Goal: Task Accomplishment & Management: Complete application form

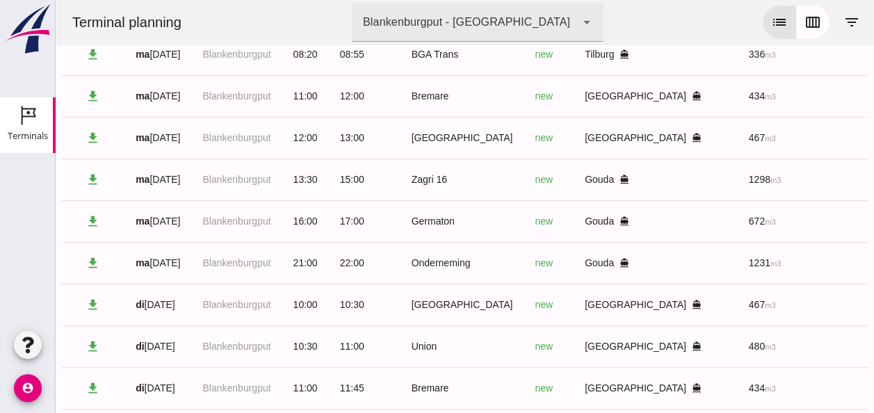
scroll to position [168, 0]
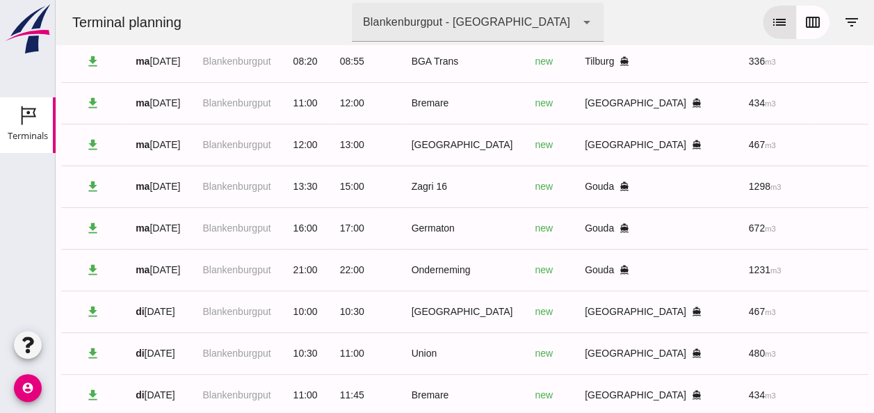
click at [90, 271] on icon "download" at bounding box center [93, 270] width 15 height 15
click at [164, 267] on div "[DATE]" at bounding box center [158, 270] width 45 height 15
click at [161, 266] on div "[DATE]" at bounding box center [158, 270] width 45 height 15
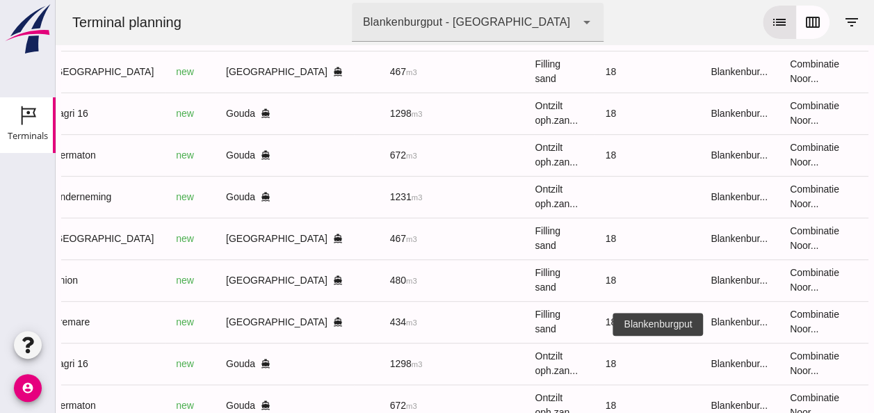
scroll to position [238, 0]
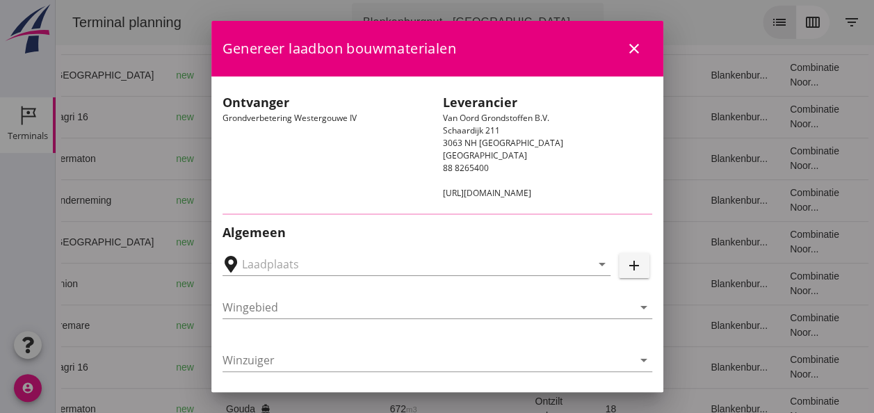
type input "Loswal Fa. J. Bos&Zonen, [GEOGRAPHIC_DATA]"
type input "Onderneming"
type input "[PERSON_NAME]"
type input "1231"
type input "Ontzilt oph.zand [75] (6120)"
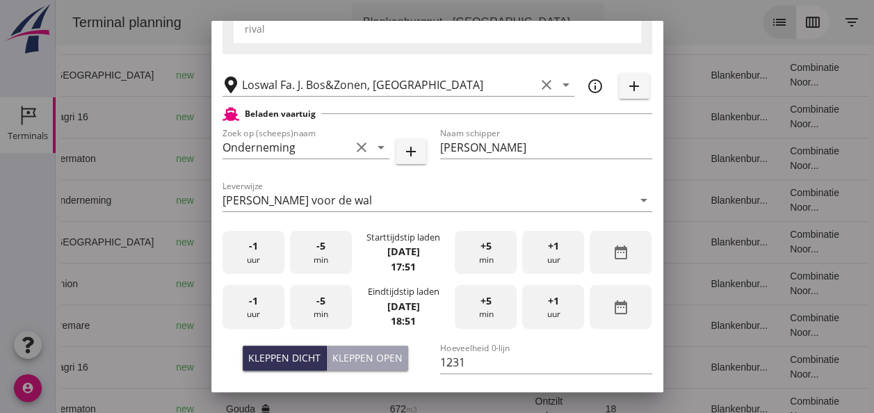
scroll to position [278, 0]
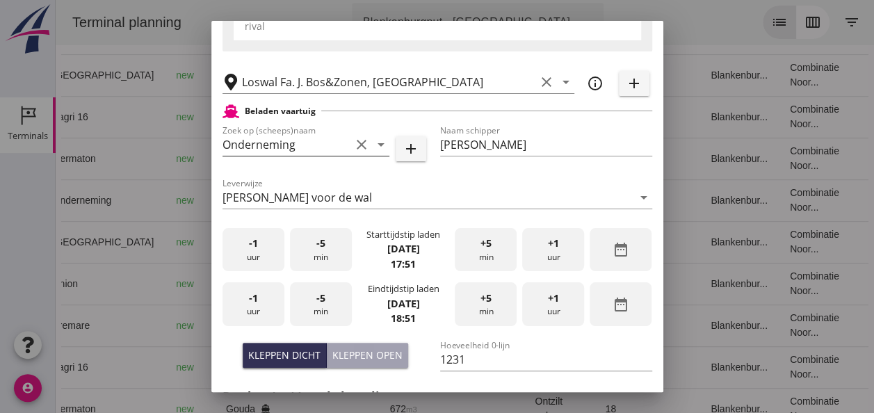
click at [353, 143] on icon "clear" at bounding box center [361, 144] width 17 height 17
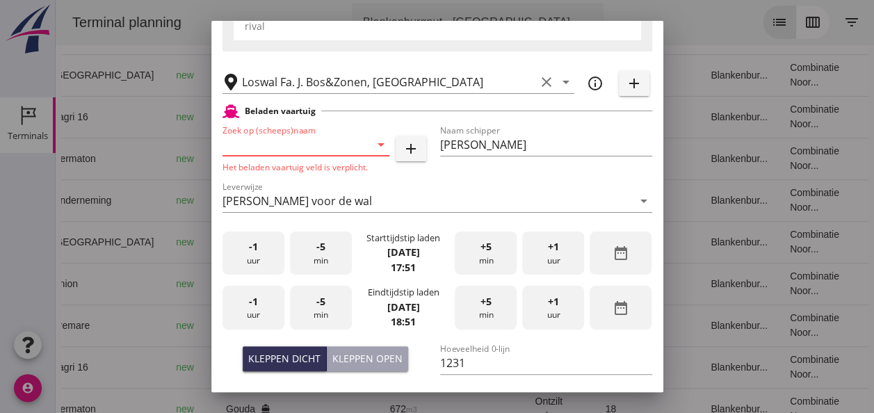
click at [353, 143] on div at bounding box center [361, 144] width 17 height 17
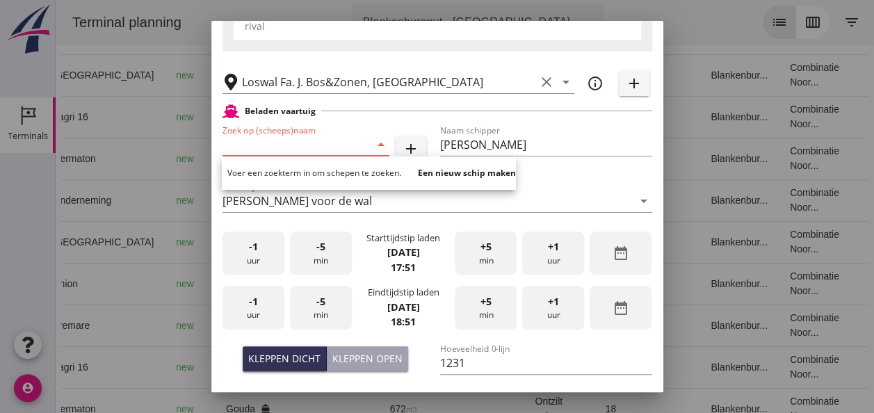
click at [567, 182] on div "Leverwijze [PERSON_NAME] voor de wal arrow_drop_down" at bounding box center [438, 204] width 430 height 45
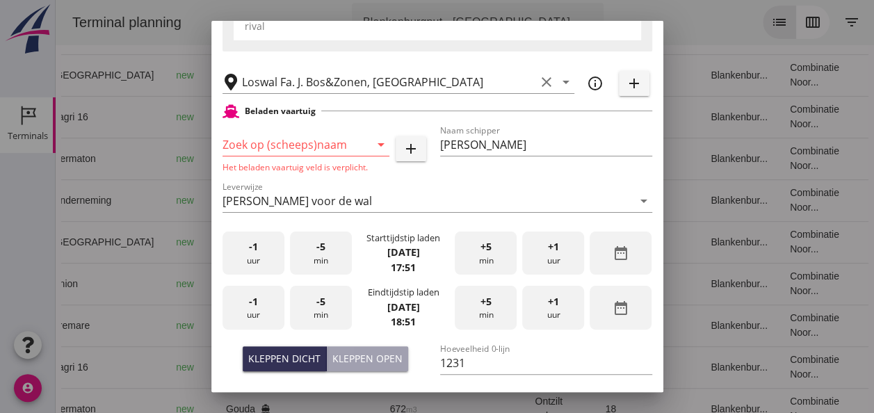
click at [275, 137] on input "Zoek op (scheeps)naam" at bounding box center [287, 145] width 128 height 22
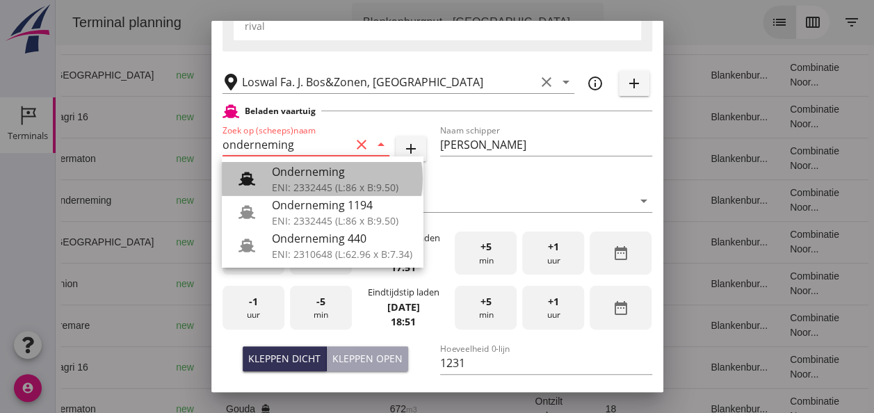
click at [391, 185] on div "ENI: 2332445 (L:86 x B:9.50)" at bounding box center [342, 187] width 140 height 15
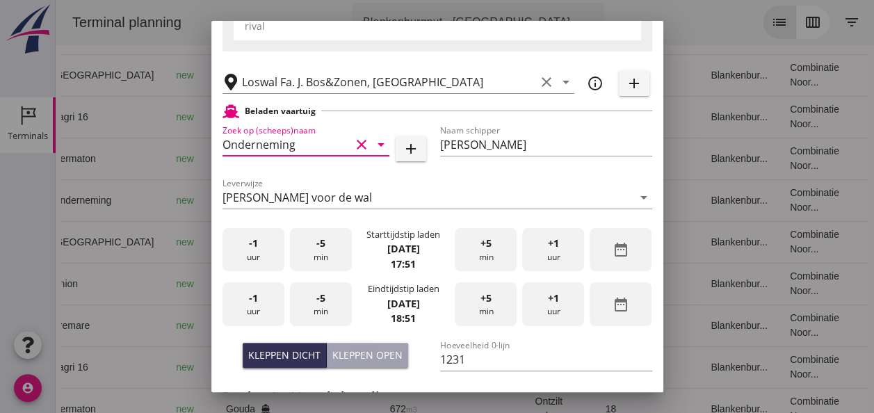
type input "Onderneming"
click at [348, 348] on div "Kleppen open" at bounding box center [367, 355] width 70 height 15
type input "1003"
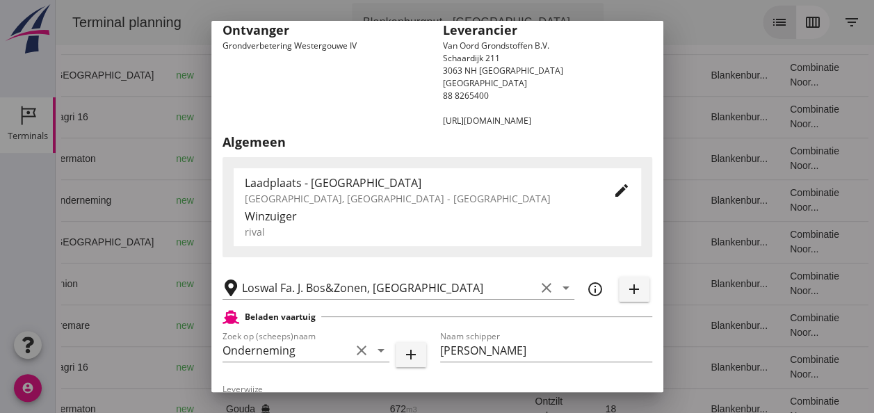
scroll to position [0, 0]
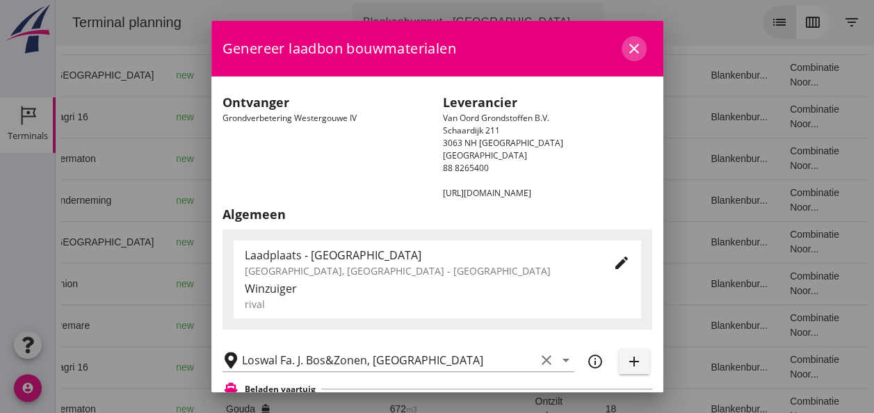
click at [626, 46] on icon "close" at bounding box center [634, 48] width 17 height 17
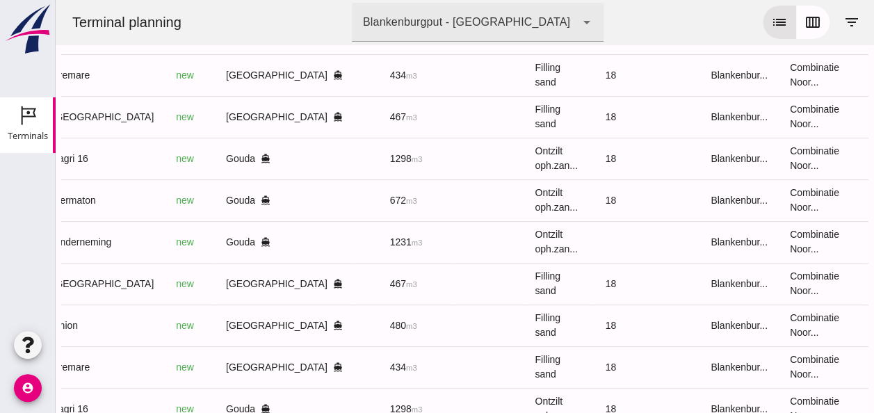
scroll to position [168, 0]
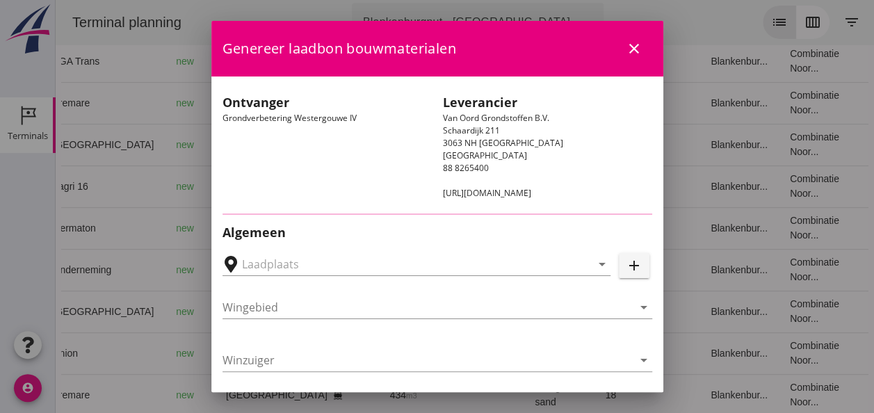
type input "Loswal Fa. J. Bos&Zonen, [GEOGRAPHIC_DATA]"
type input "Germaton"
type input "[PERSON_NAME]"
type input "Ontzilt oph.zand [75] (6120)"
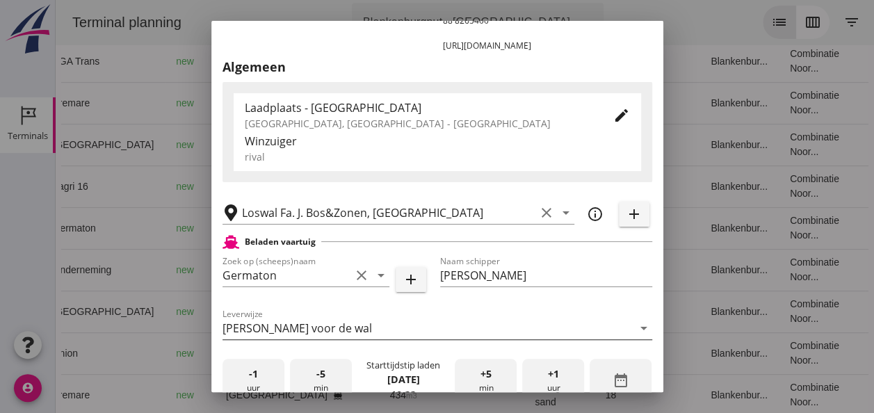
scroll to position [278, 0]
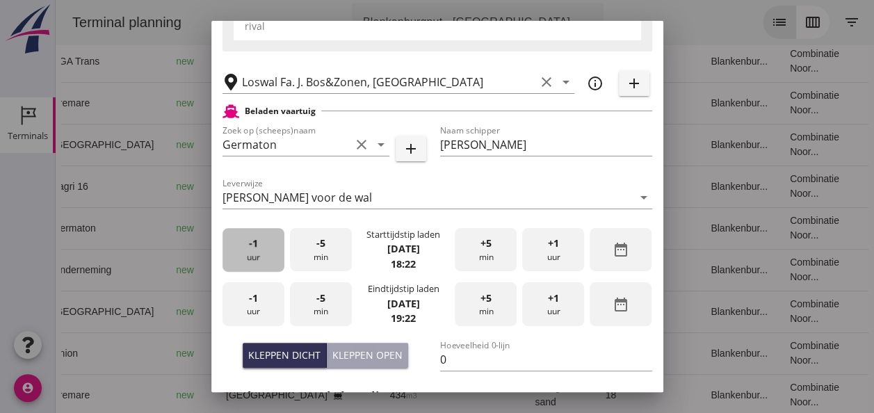
click at [260, 260] on div "-1 uur" at bounding box center [254, 250] width 62 height 44
click at [323, 259] on div "-5 min" at bounding box center [321, 250] width 62 height 44
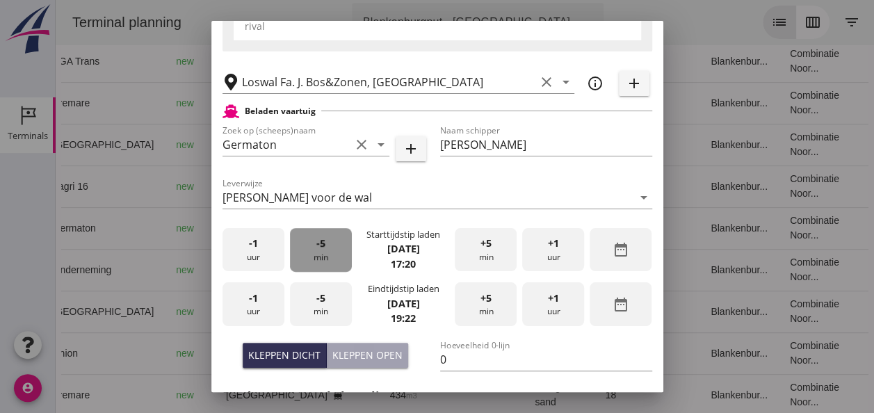
click at [323, 259] on div "-5 min" at bounding box center [321, 250] width 62 height 44
click at [481, 249] on span "+5" at bounding box center [486, 243] width 11 height 15
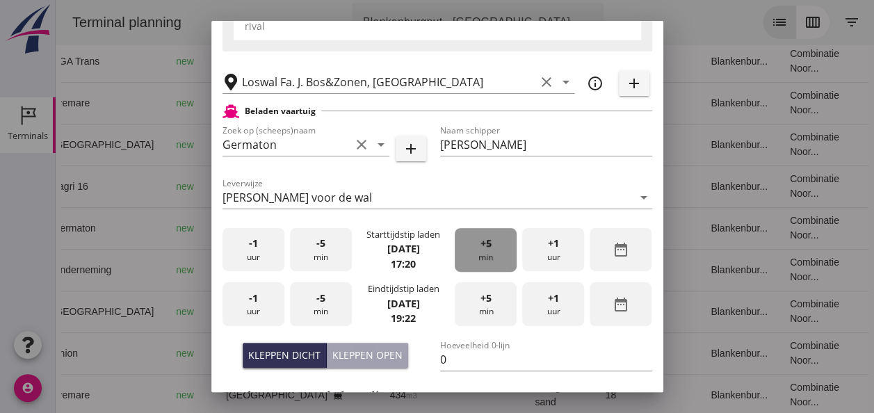
click at [481, 249] on span "+5" at bounding box center [486, 243] width 11 height 15
click at [257, 306] on div "-1 uur" at bounding box center [254, 304] width 62 height 44
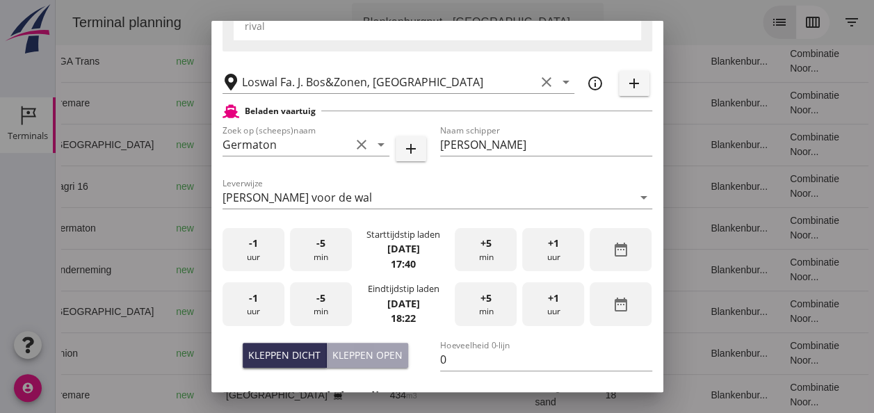
click at [312, 309] on div "-5 min" at bounding box center [321, 304] width 62 height 44
click at [316, 303] on span "-5" at bounding box center [320, 298] width 9 height 15
click at [450, 359] on input "0" at bounding box center [546, 359] width 212 height 22
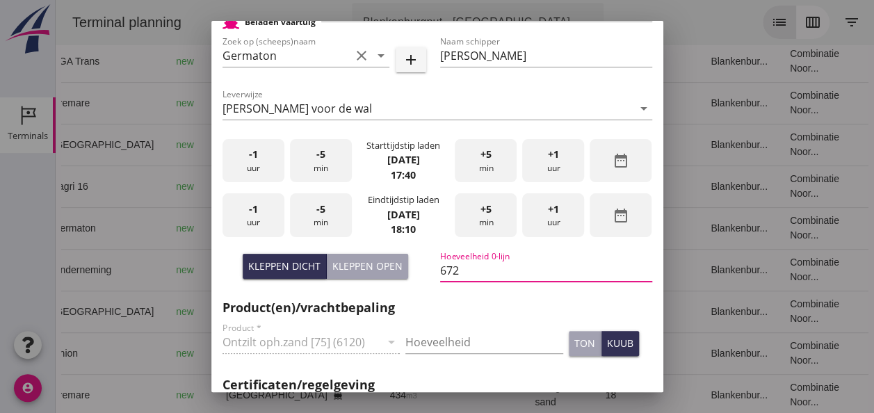
scroll to position [417, 0]
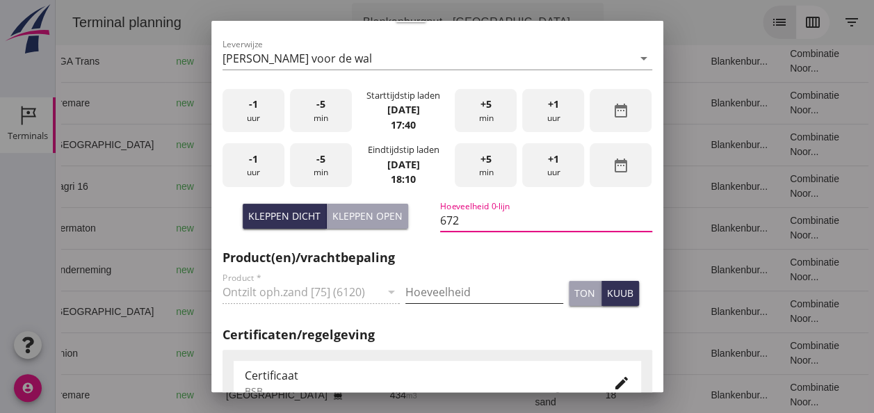
type input "672"
click at [416, 291] on input "Hoeveelheid" at bounding box center [484, 292] width 158 height 22
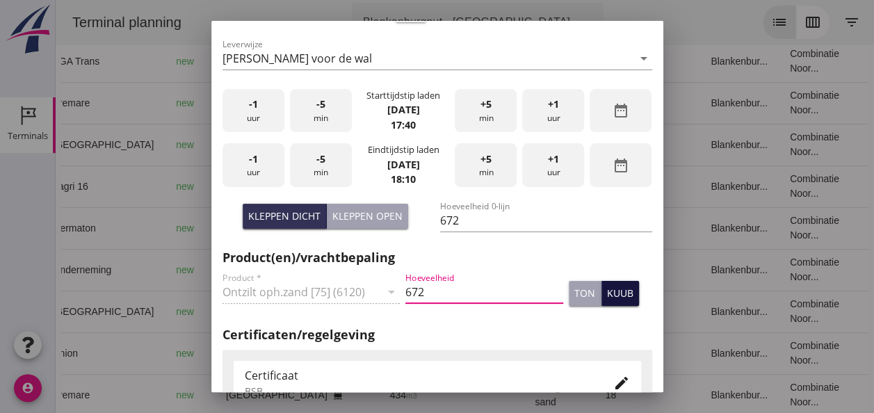
type input "672"
click at [607, 292] on div "kuub" at bounding box center [620, 293] width 26 height 15
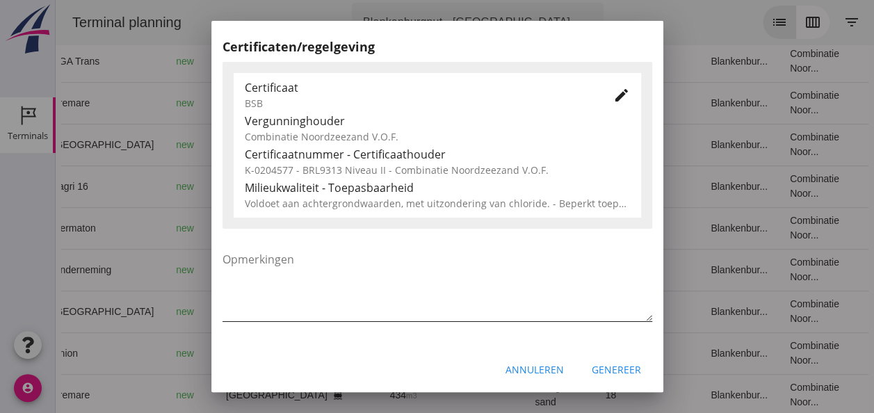
scroll to position [709, 0]
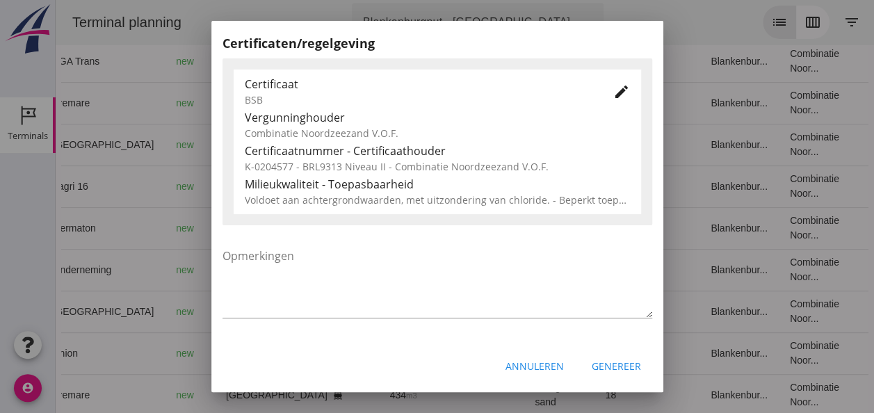
click at [606, 367] on div "Genereer" at bounding box center [616, 366] width 49 height 15
